Goal: Find specific page/section: Find specific page/section

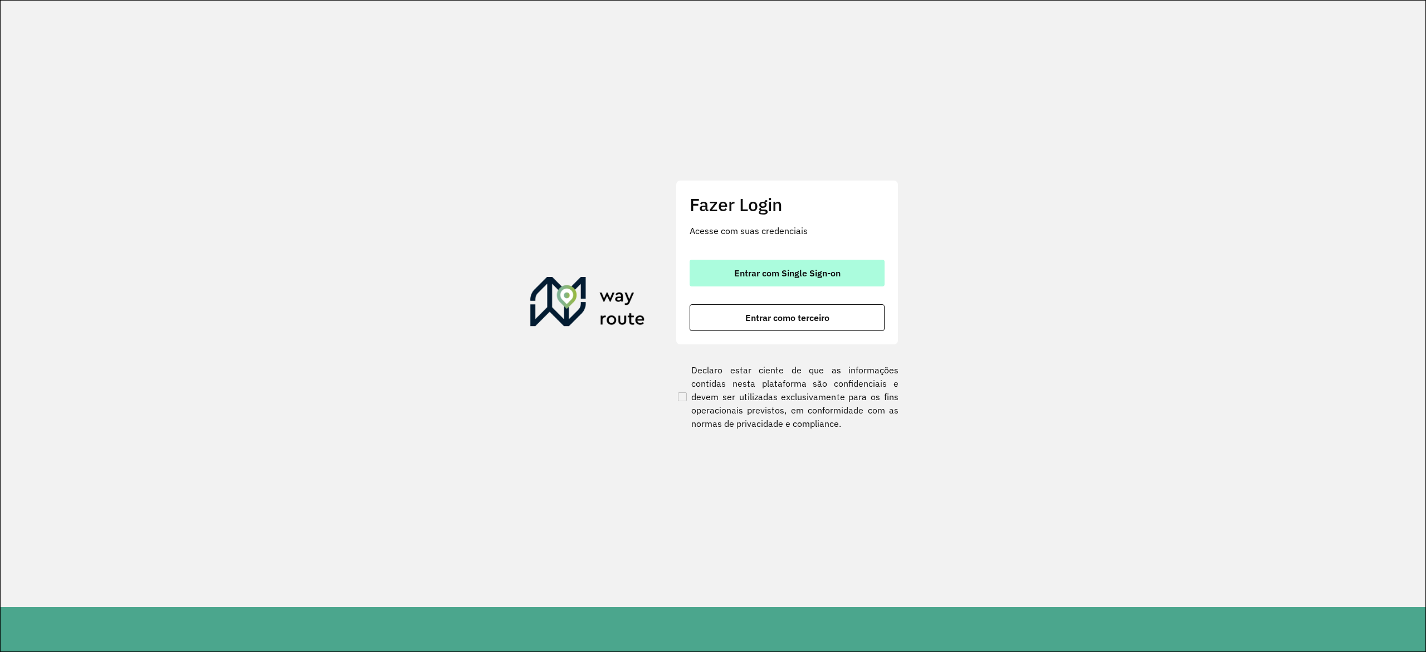
click at [798, 279] on button "Entrar com Single Sign-on" at bounding box center [787, 273] width 195 height 27
click at [798, 280] on button "Entrar com Single Sign-on" at bounding box center [787, 273] width 195 height 27
click at [798, 276] on span "Entrar com Single Sign-on" at bounding box center [787, 272] width 106 height 9
click at [797, 270] on span "Entrar com Single Sign-on" at bounding box center [787, 272] width 106 height 9
click at [797, 269] on span "Entrar com Single Sign-on" at bounding box center [787, 272] width 106 height 9
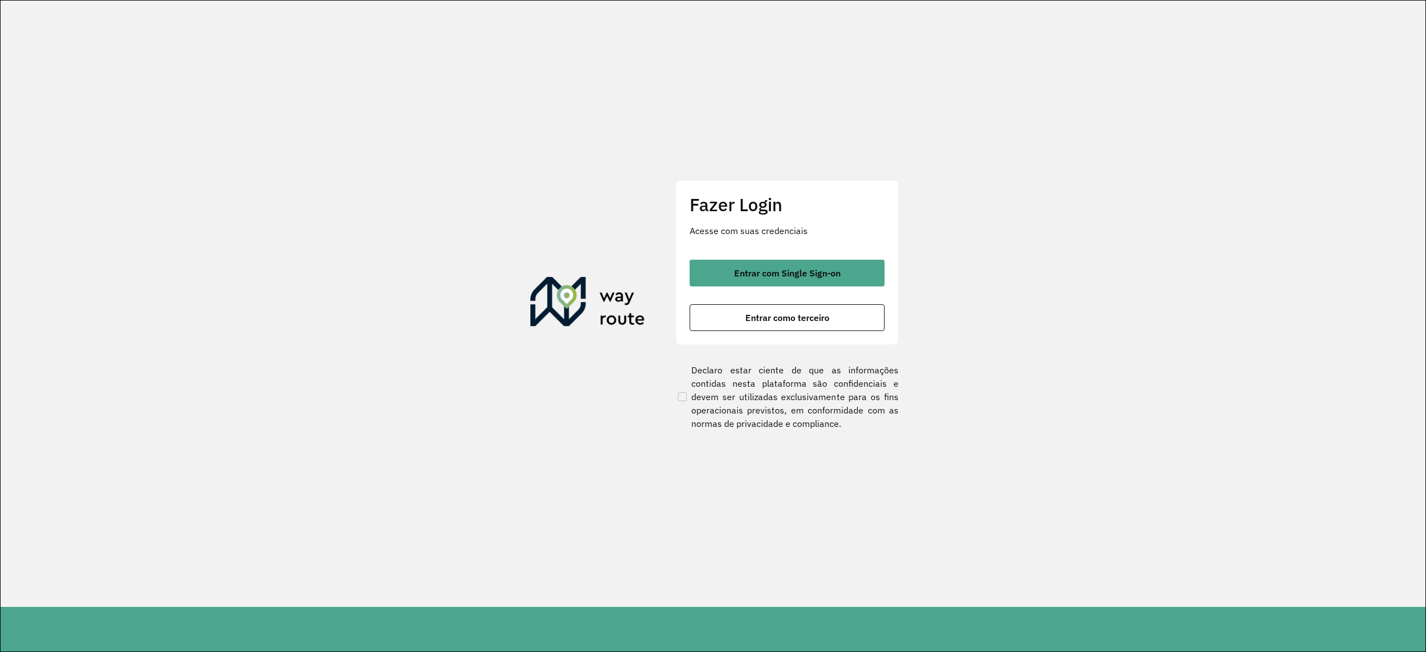
click at [658, 89] on section "Fazer Login Acesse com suas credenciais Entrar com Single Sign-on Entrar como t…" at bounding box center [713, 304] width 1425 height 606
click at [807, 257] on div "Fazer Login Acesse com suas credenciais Entrar com Single Sign-on Entrar como t…" at bounding box center [787, 262] width 223 height 165
click at [807, 258] on div "Fazer Login Acesse com suas credenciais Entrar com Single Sign-on Entrar como t…" at bounding box center [787, 262] width 223 height 165
click at [807, 268] on span "Entrar com Single Sign-on" at bounding box center [787, 272] width 106 height 9
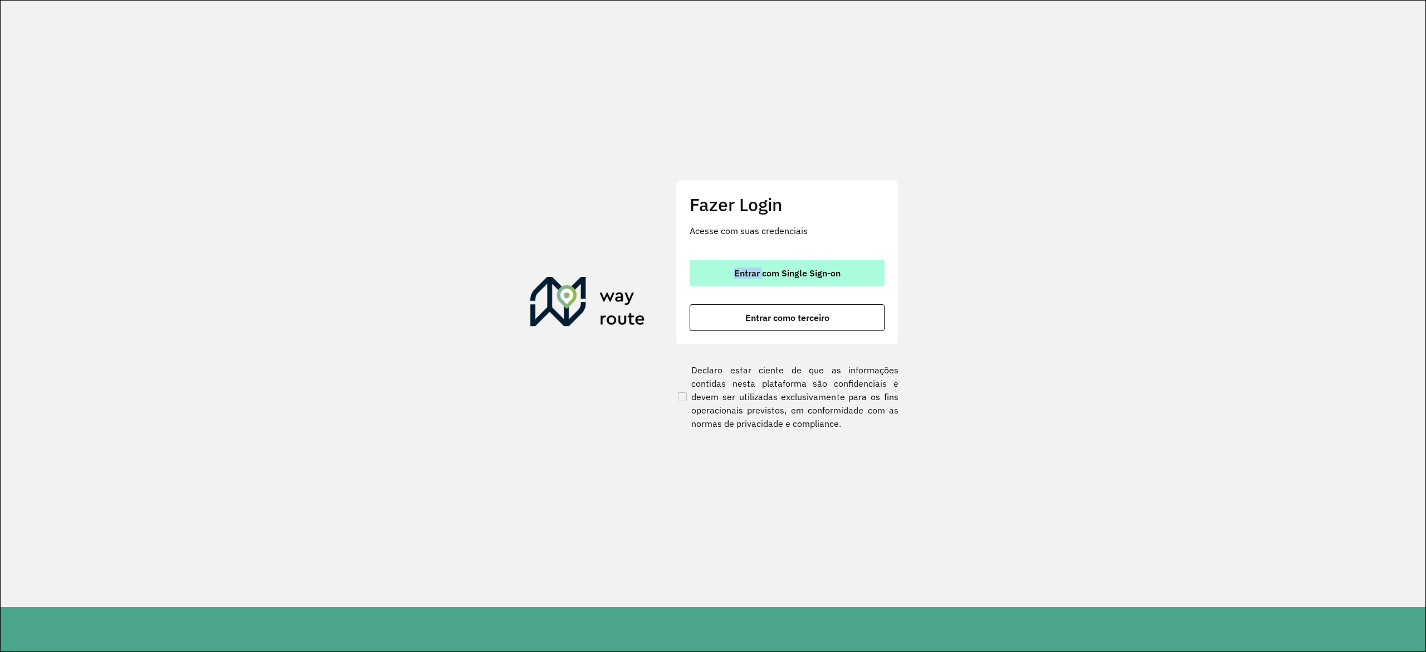
click at [780, 277] on span "Entrar com Single Sign-on" at bounding box center [787, 272] width 106 height 9
click at [783, 277] on span "Entrar com Single Sign-on" at bounding box center [787, 272] width 106 height 9
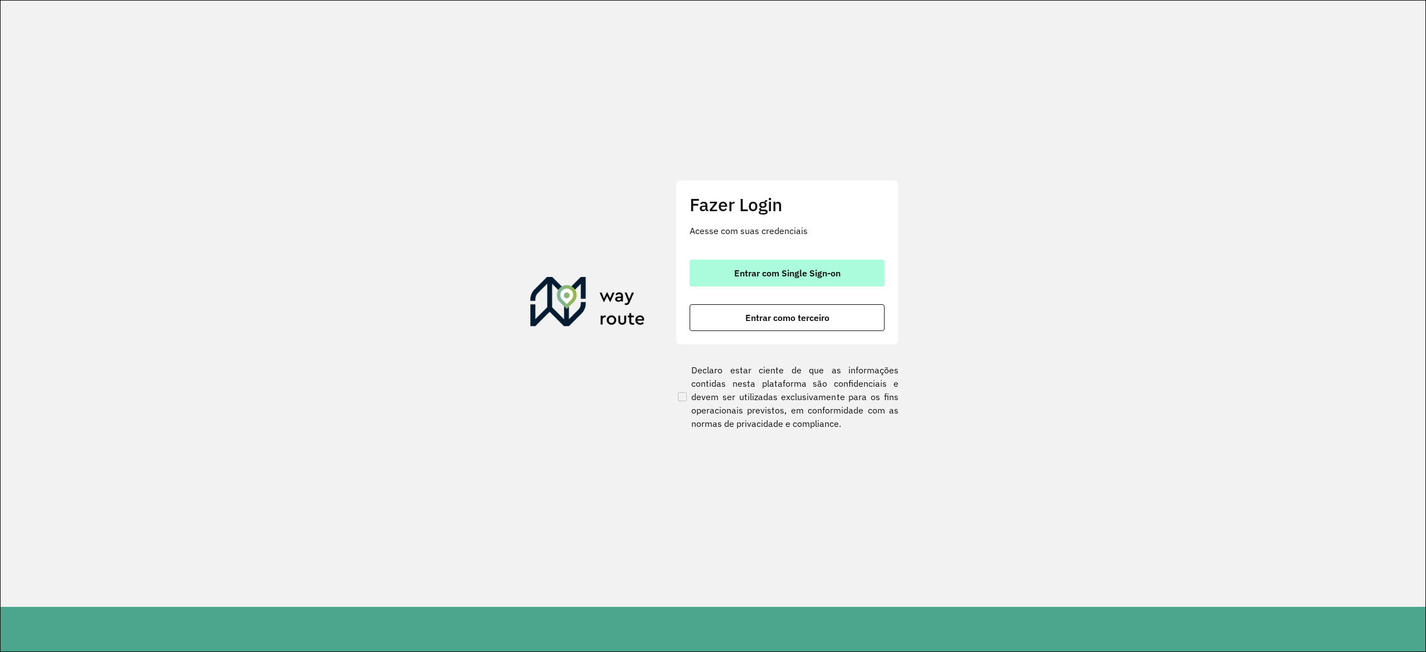
click at [836, 262] on button "Entrar com Single Sign-on" at bounding box center [787, 273] width 195 height 27
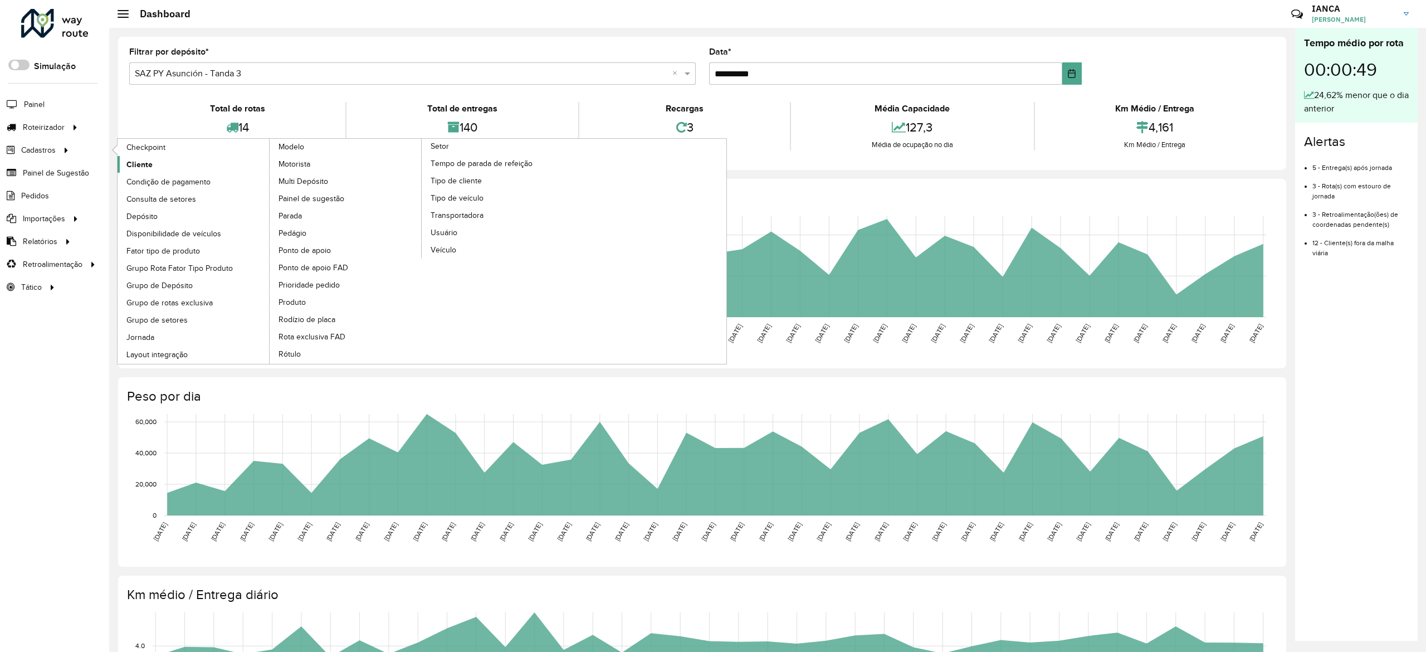
click at [159, 169] on link "Cliente" at bounding box center [194, 164] width 153 height 17
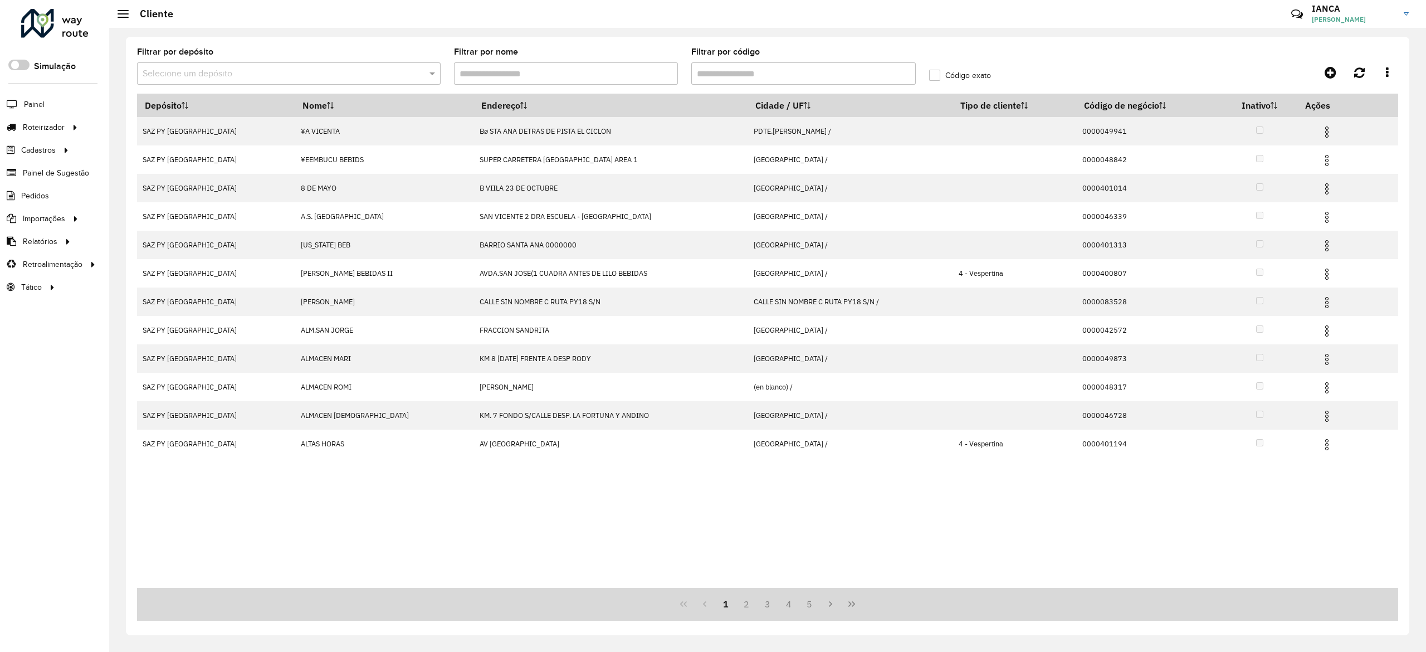
click at [719, 71] on input "Filtrar por código" at bounding box center [803, 73] width 224 height 22
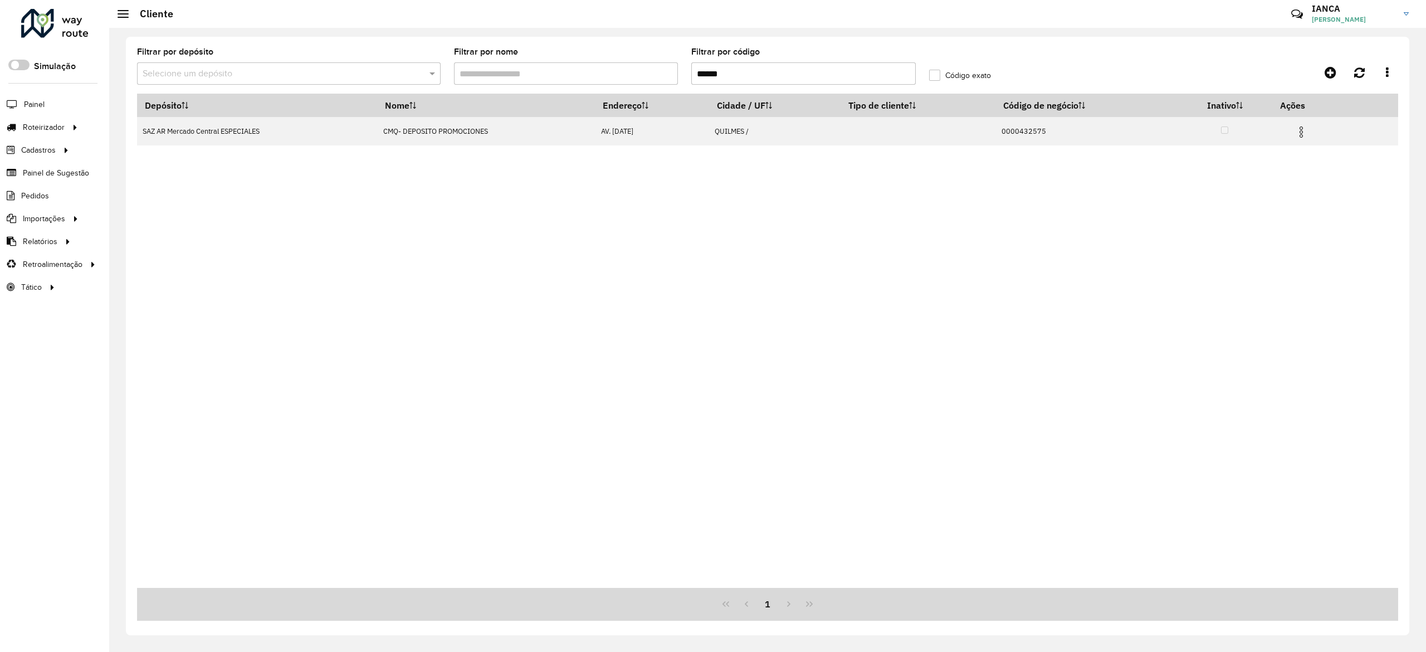
type input "******"
click at [759, 286] on div "Depósito Nome Endereço Cidade / UF Tipo de cliente Código de negócio Inativo Aç…" at bounding box center [767, 341] width 1261 height 494
